Goal: Task Accomplishment & Management: Use online tool/utility

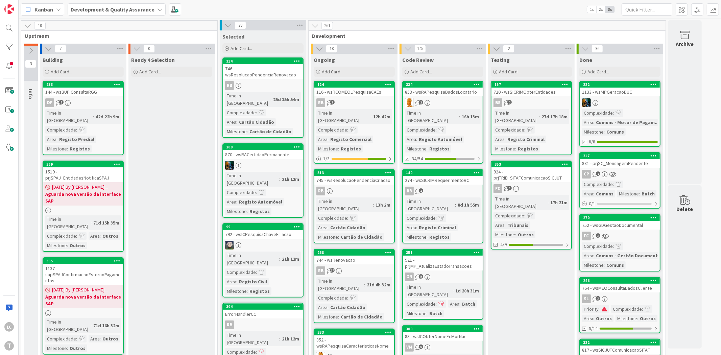
click at [538, 101] on div "BS 2" at bounding box center [532, 102] width 80 height 9
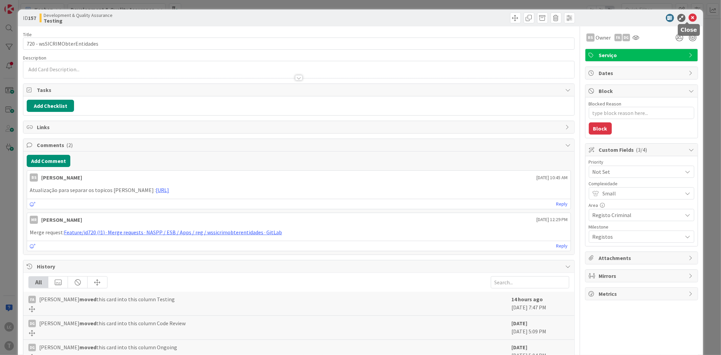
click at [689, 17] on icon at bounding box center [693, 18] width 8 height 8
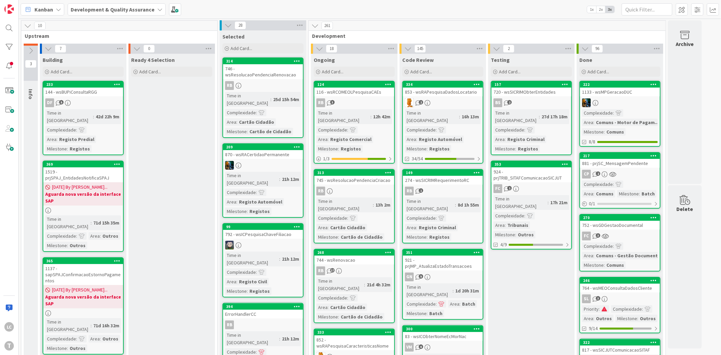
click at [552, 173] on div "924 - prjTRIB_SITAFComunicacaoSICJUT" at bounding box center [532, 174] width 80 height 15
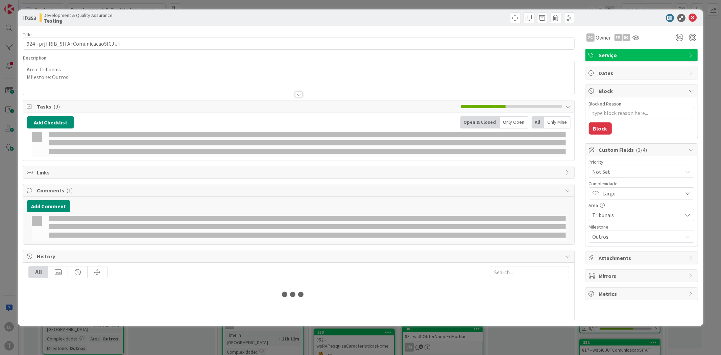
type textarea "x"
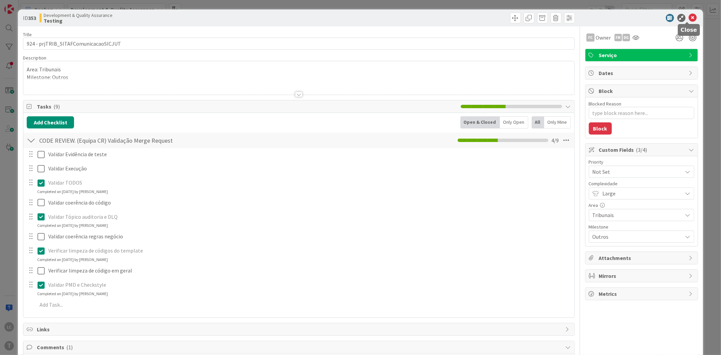
click at [689, 18] on icon at bounding box center [693, 18] width 8 height 8
